Goal: Navigation & Orientation: Find specific page/section

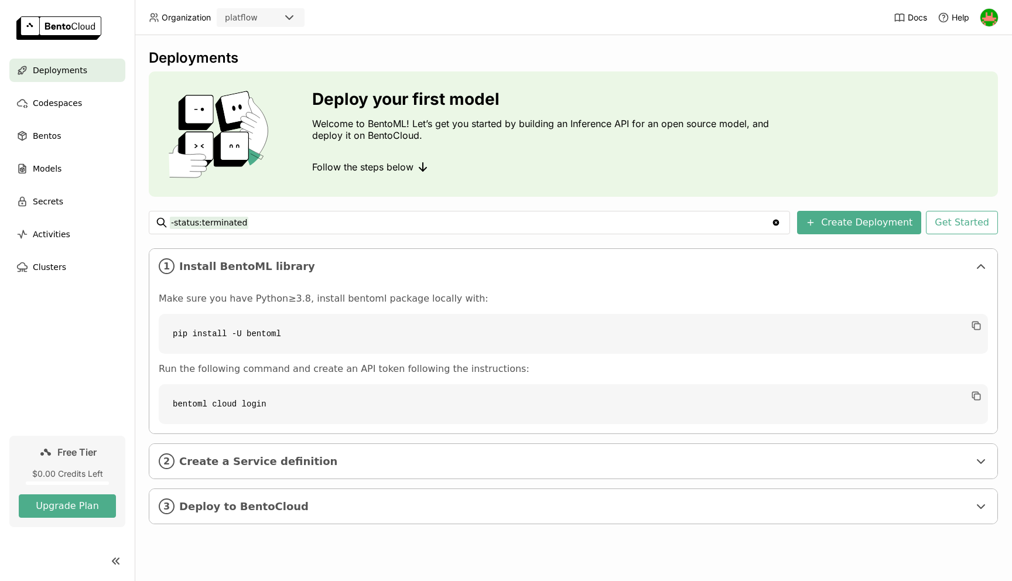
click at [995, 6] on div "Docs Help" at bounding box center [946, 17] width 105 height 35
click at [995, 19] on img at bounding box center [990, 18] width 18 height 18
click at [963, 91] on span "Settings" at bounding box center [965, 94] width 30 height 11
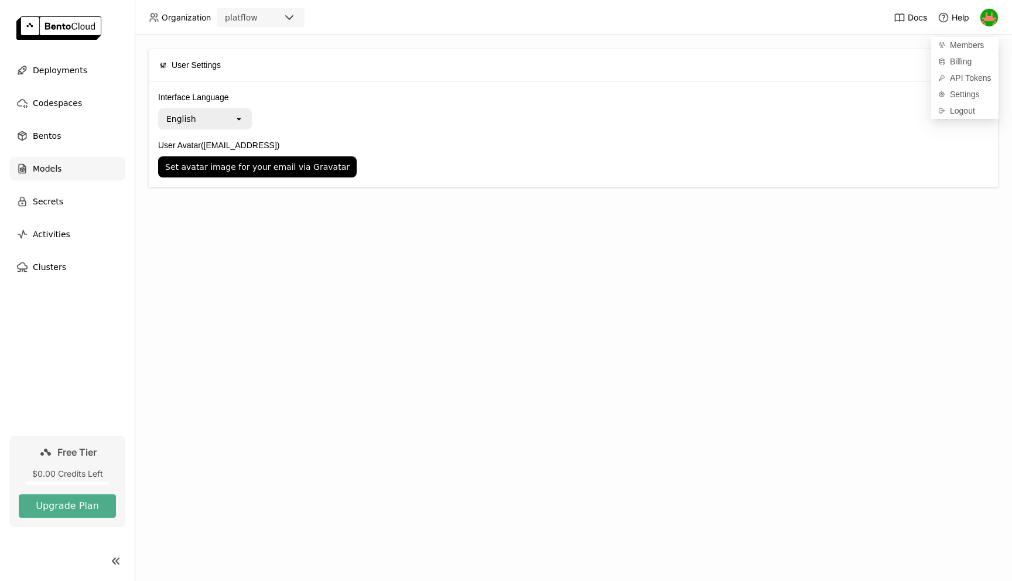
click at [50, 171] on span "Models" at bounding box center [47, 169] width 29 height 14
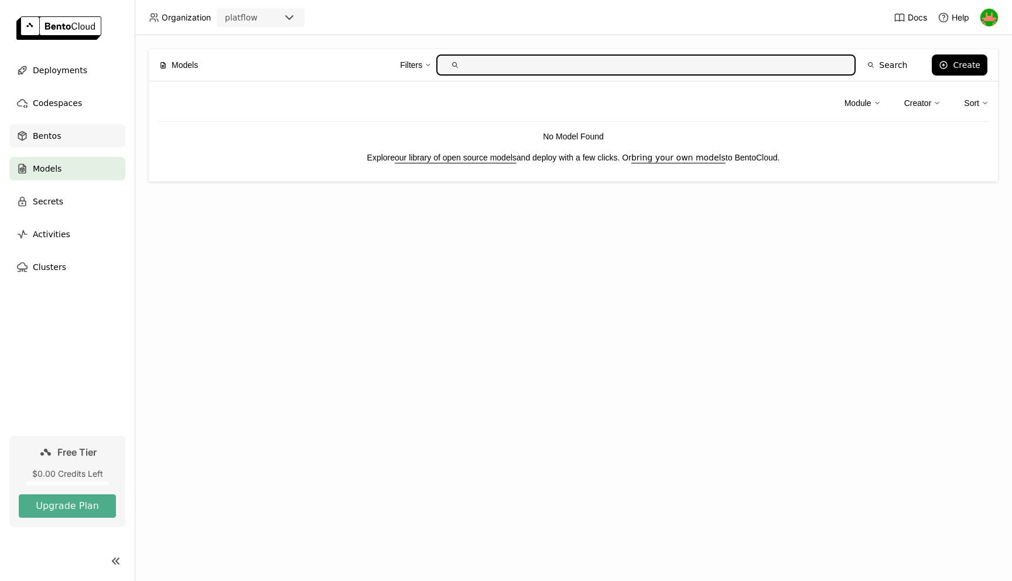
click at [52, 132] on span "Bentos" at bounding box center [47, 136] width 28 height 14
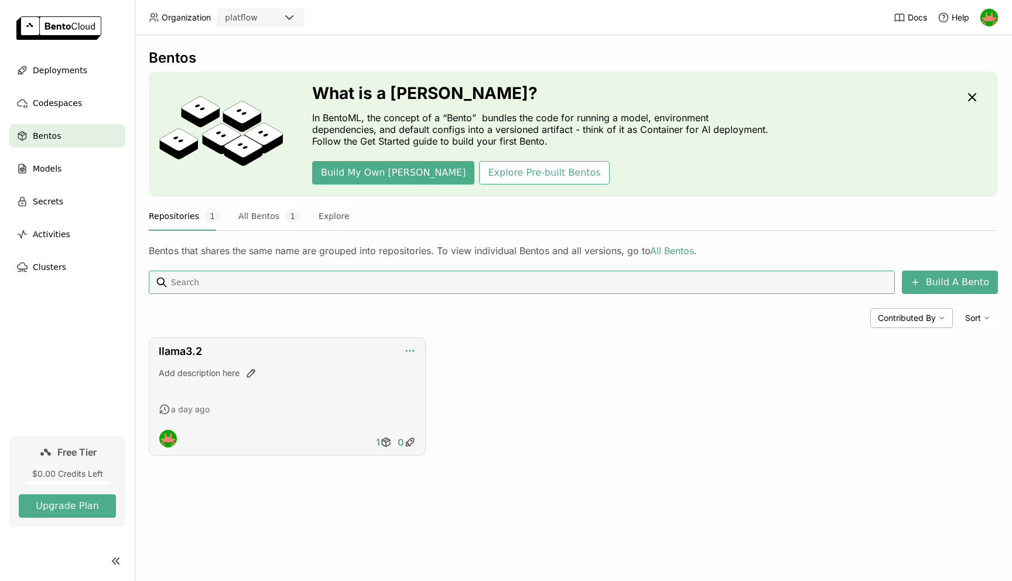
click at [415, 354] on icon "button" at bounding box center [410, 351] width 12 height 12
click at [444, 342] on div "llama3.2 Add description here a day ago 1 0" at bounding box center [573, 396] width 849 height 118
click at [72, 93] on div "Codespaces" at bounding box center [67, 102] width 116 height 23
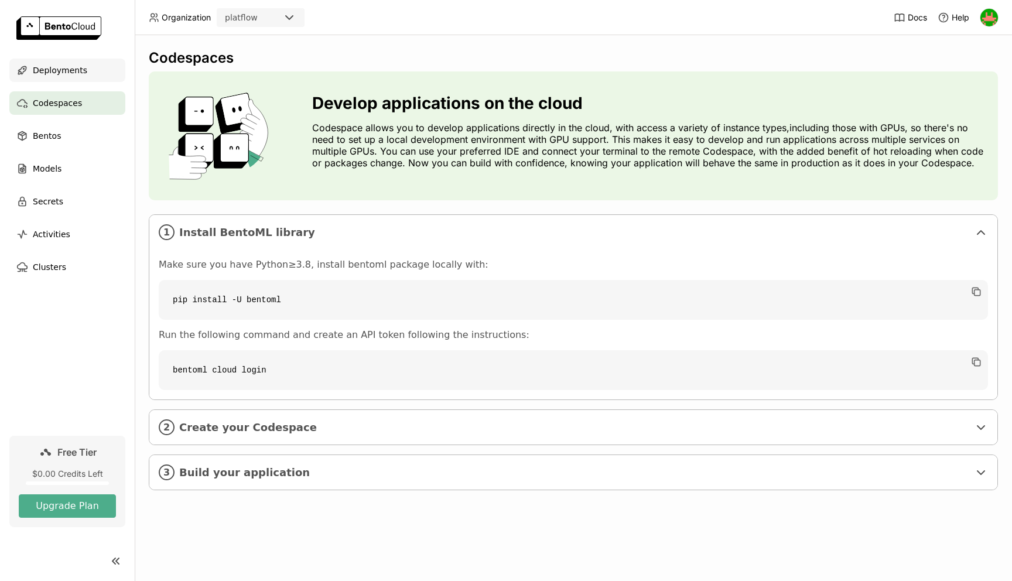
click at [80, 72] on span "Deployments" at bounding box center [60, 70] width 54 height 14
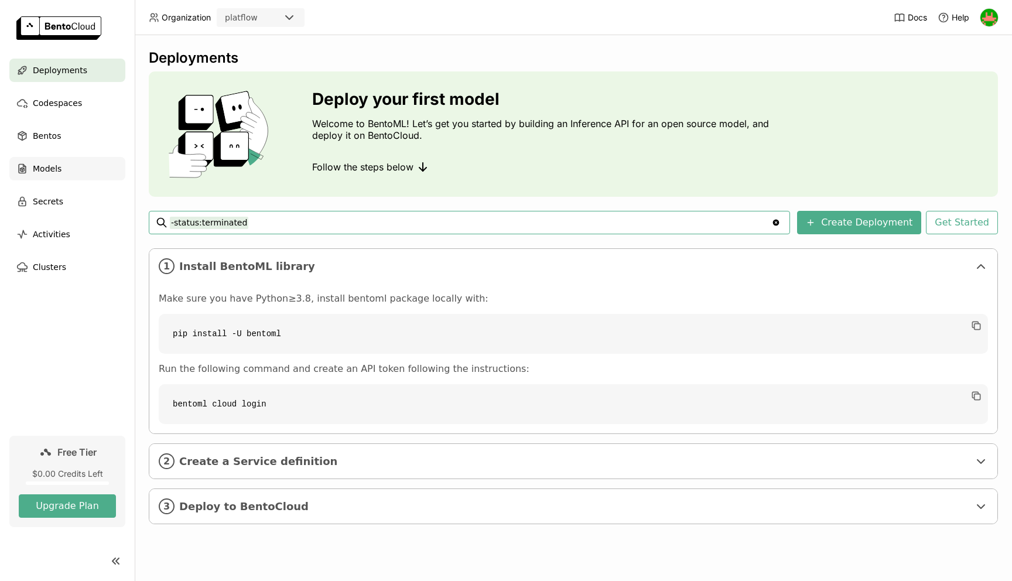
click at [78, 163] on div "Models" at bounding box center [67, 168] width 116 height 23
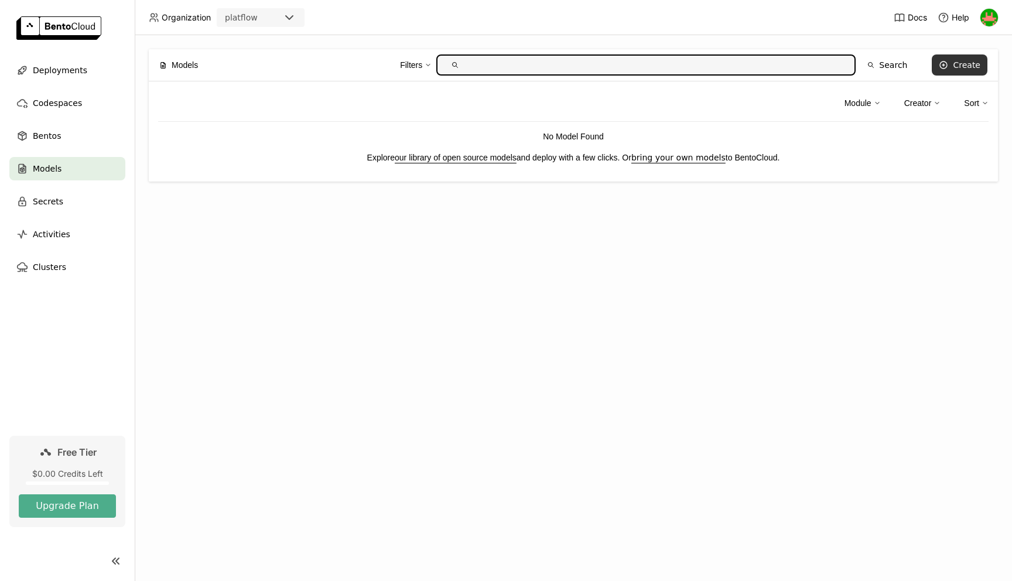
click at [949, 56] on button "Create" at bounding box center [960, 64] width 56 height 21
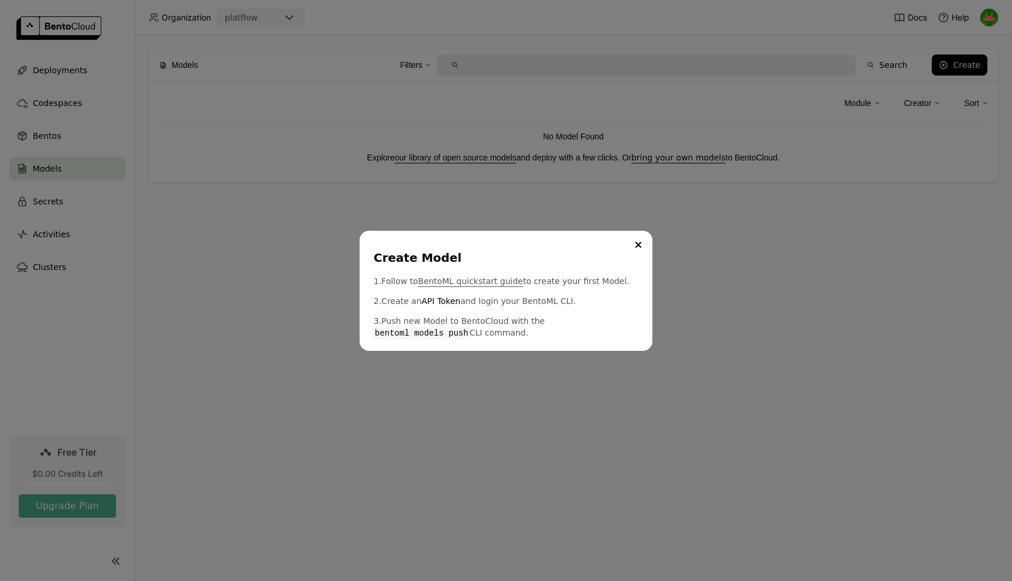
click at [483, 281] on link "BentoML quickstart guide" at bounding box center [470, 281] width 105 height 12
